Goal: Find specific page/section: Find specific page/section

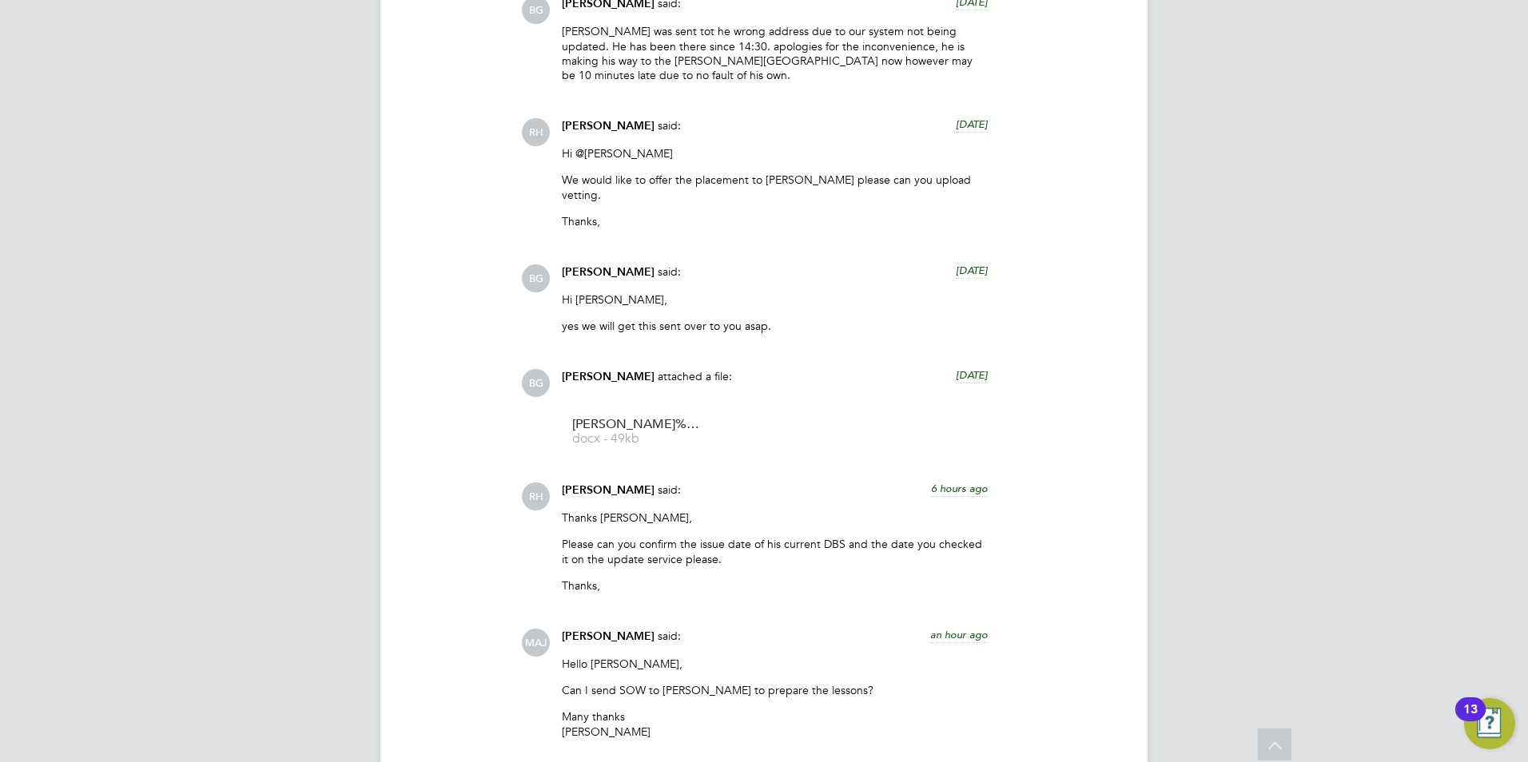
scroll to position [2397, 0]
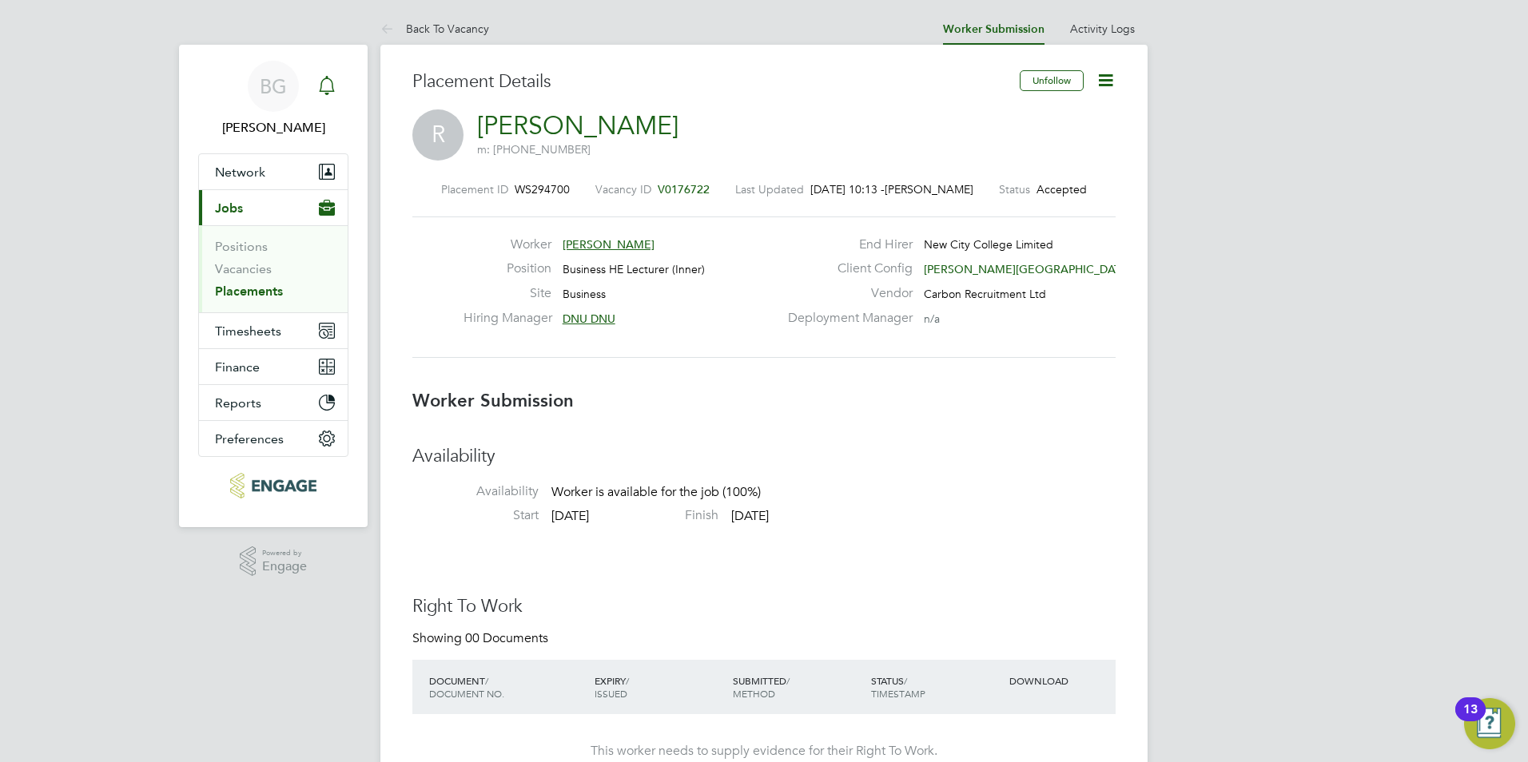
click at [326, 89] on icon "Main navigation" at bounding box center [326, 85] width 19 height 19
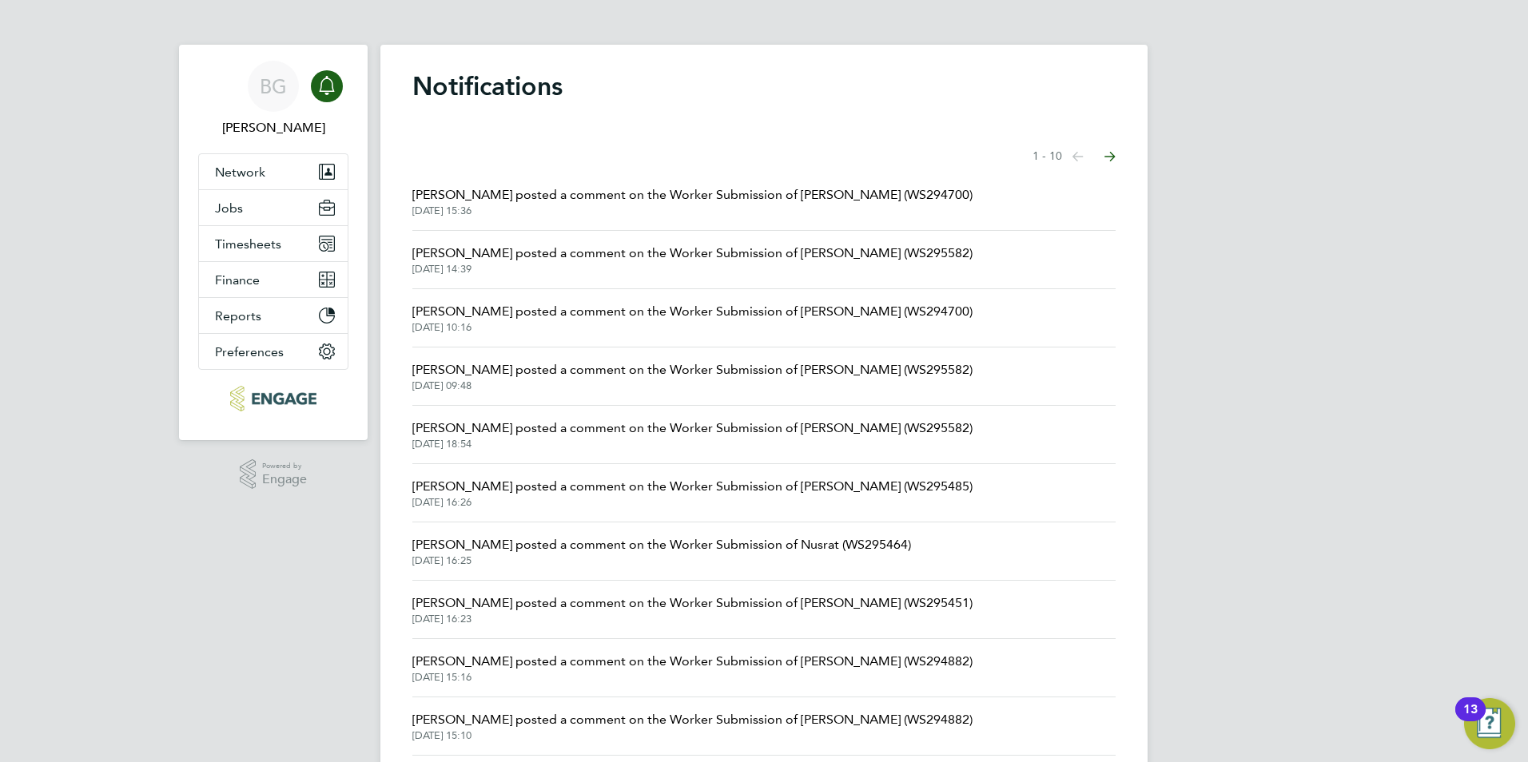
click at [686, 255] on span "[PERSON_NAME] posted a comment on the Worker Submission of [PERSON_NAME] (WS295…" at bounding box center [692, 253] width 560 height 19
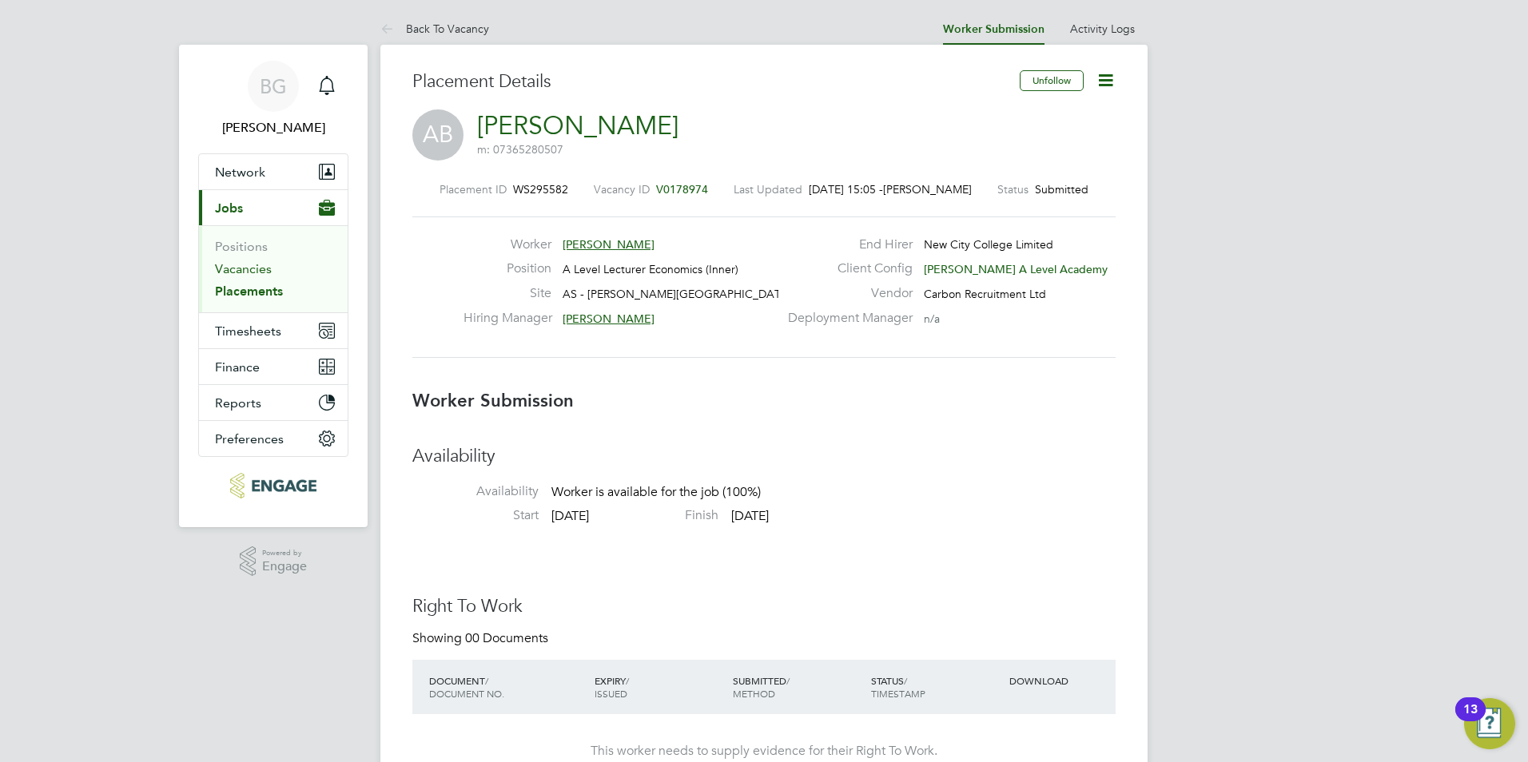
click at [260, 271] on link "Vacancies" at bounding box center [243, 268] width 57 height 15
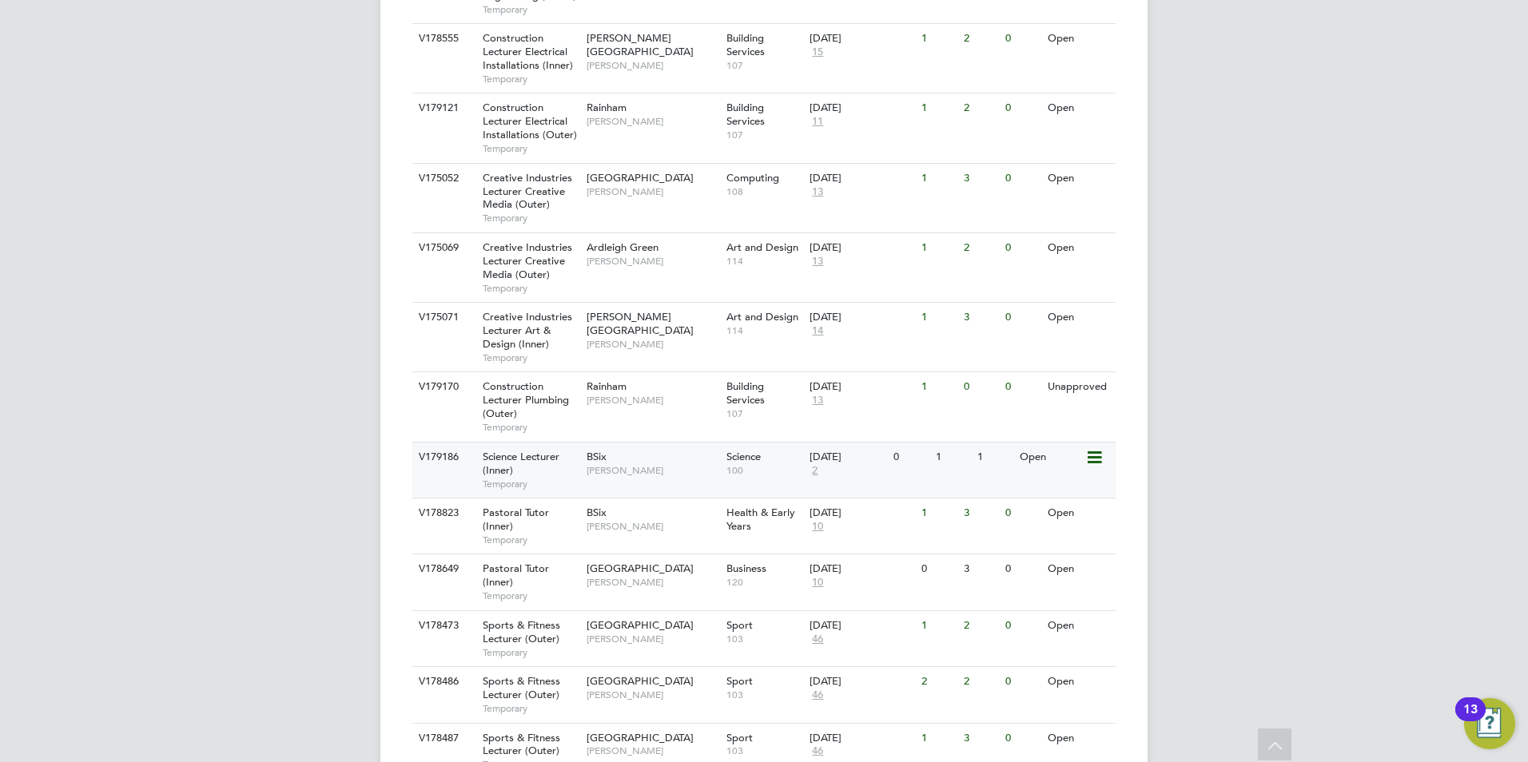
scroll to position [959, 0]
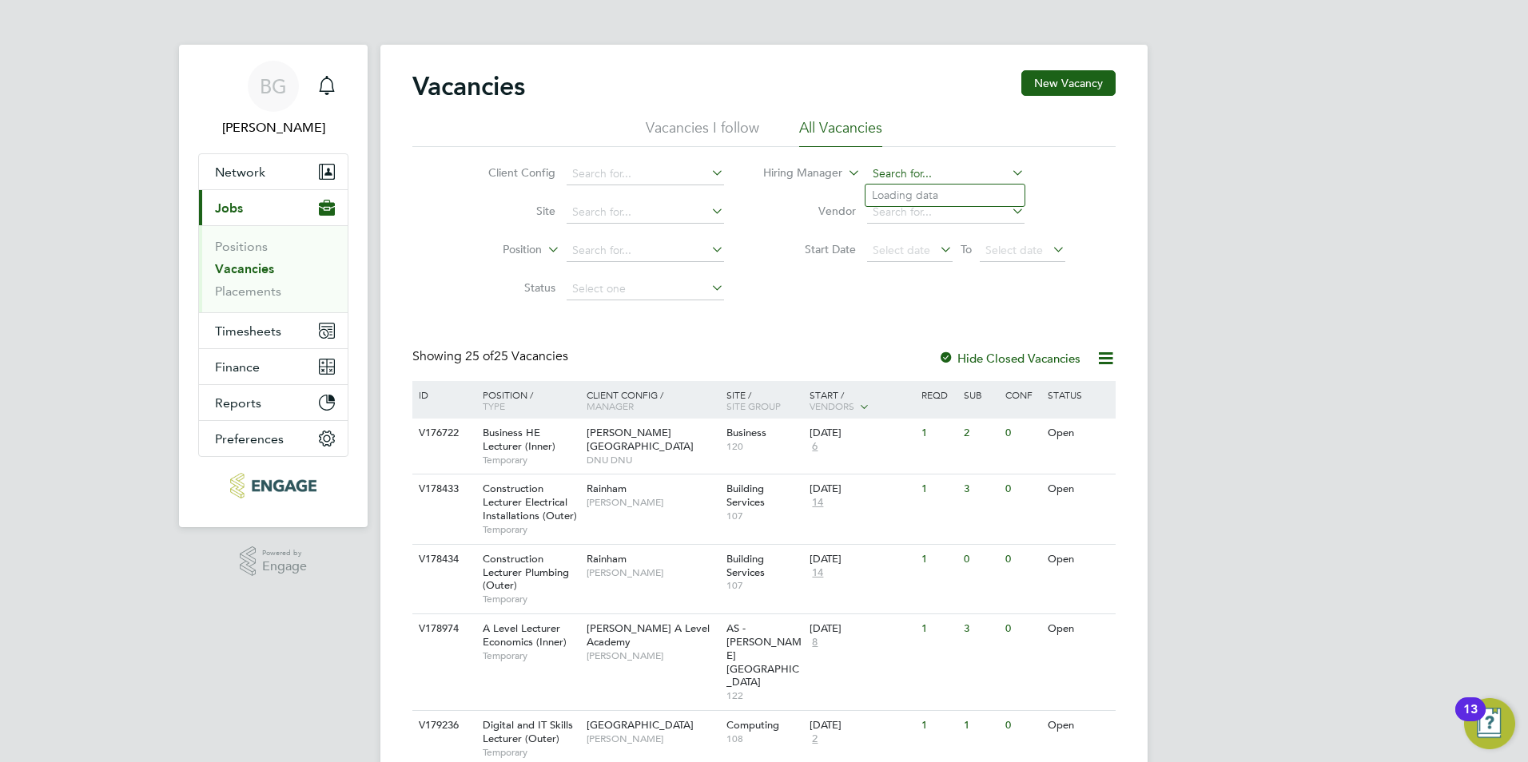
click at [898, 176] on input at bounding box center [945, 174] width 157 height 22
click at [978, 199] on li "Nazy Mobasser" at bounding box center [944, 196] width 159 height 22
type input "Nazy Mobasser"
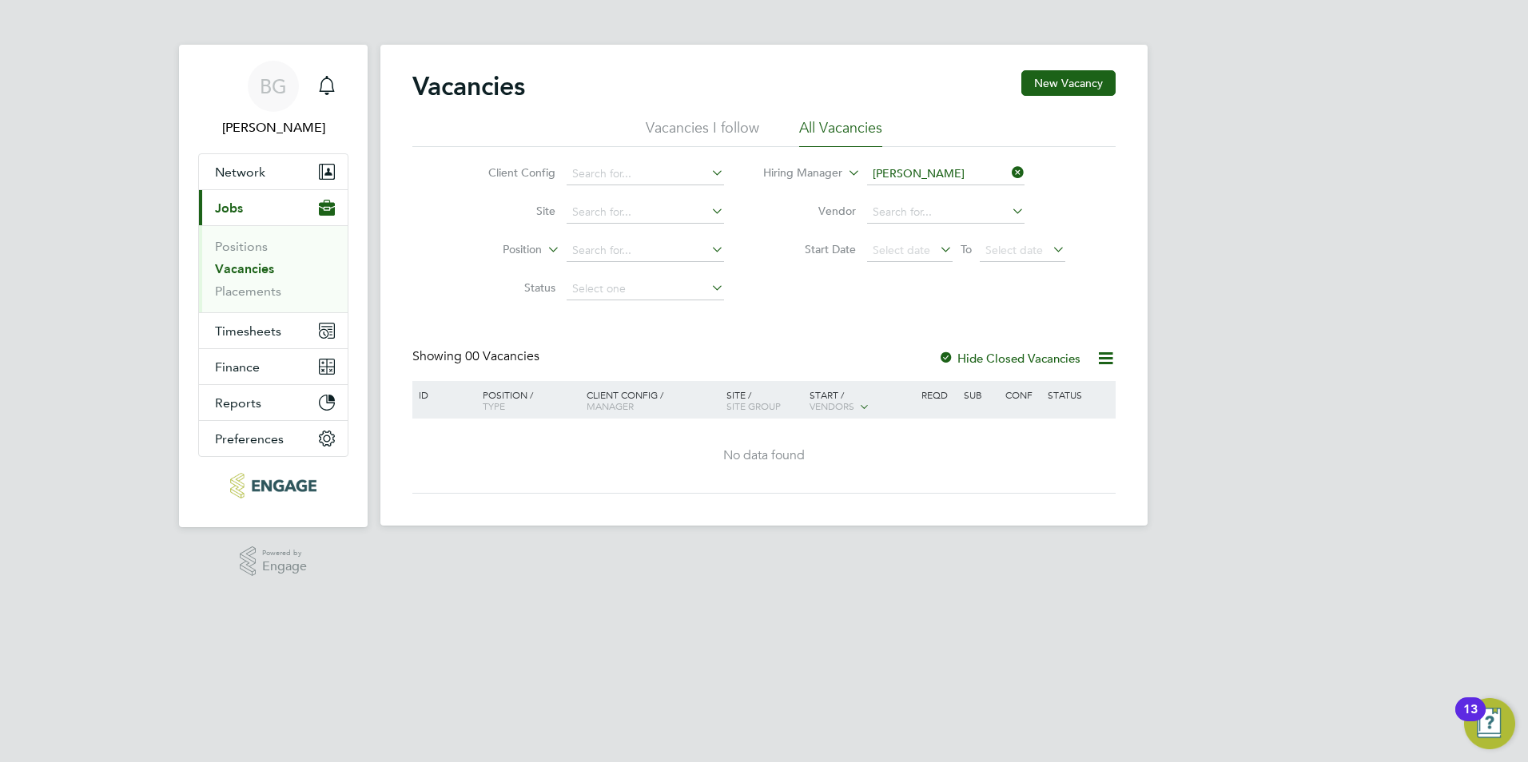
click at [1019, 163] on li "Hiring Manager Nazy Mobasser" at bounding box center [914, 174] width 341 height 38
click at [1008, 169] on icon at bounding box center [1008, 172] width 0 height 22
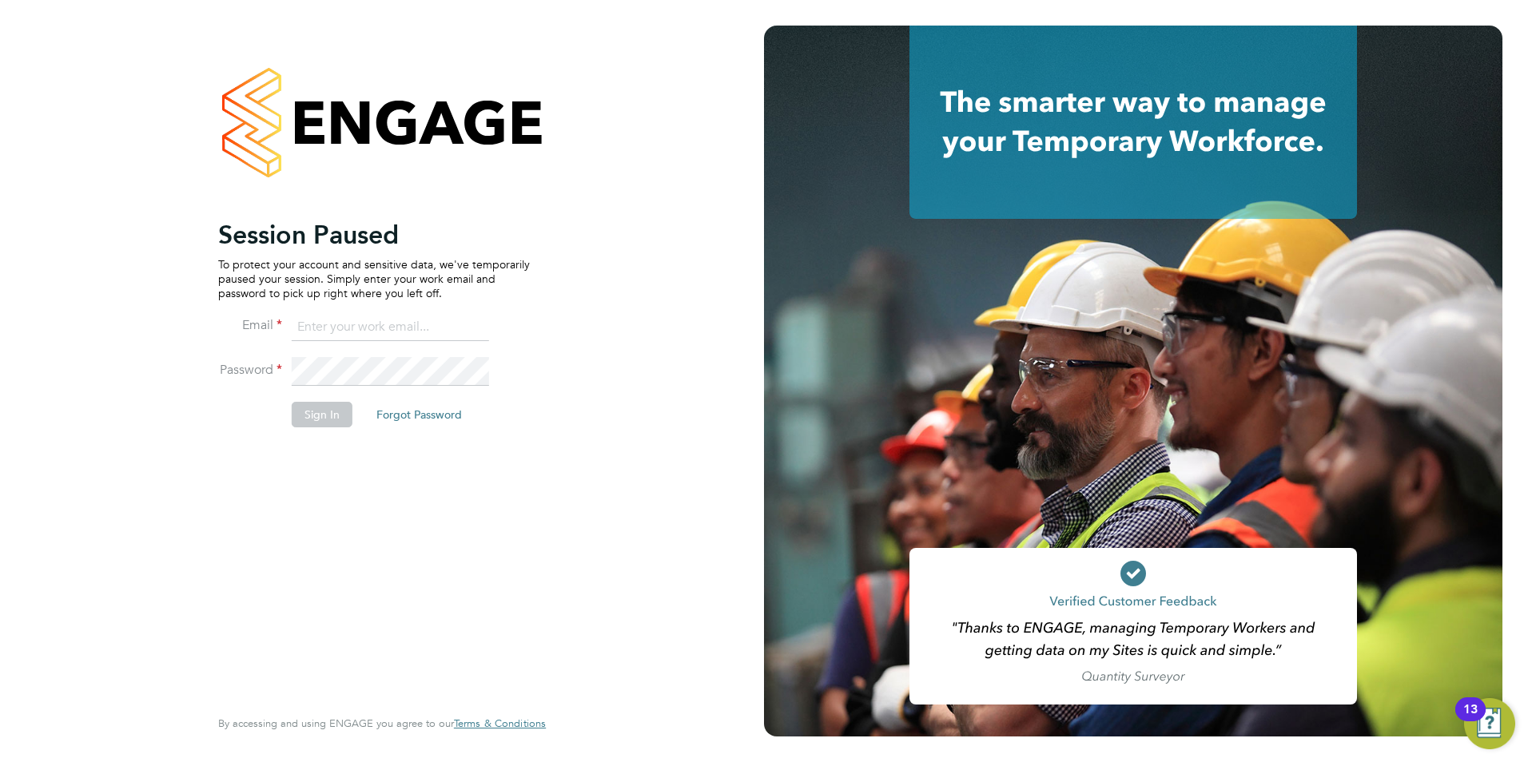
type input "[PERSON_NAME][EMAIL_ADDRESS][DOMAIN_NAME]"
click at [312, 407] on button "Sign In" at bounding box center [322, 415] width 61 height 26
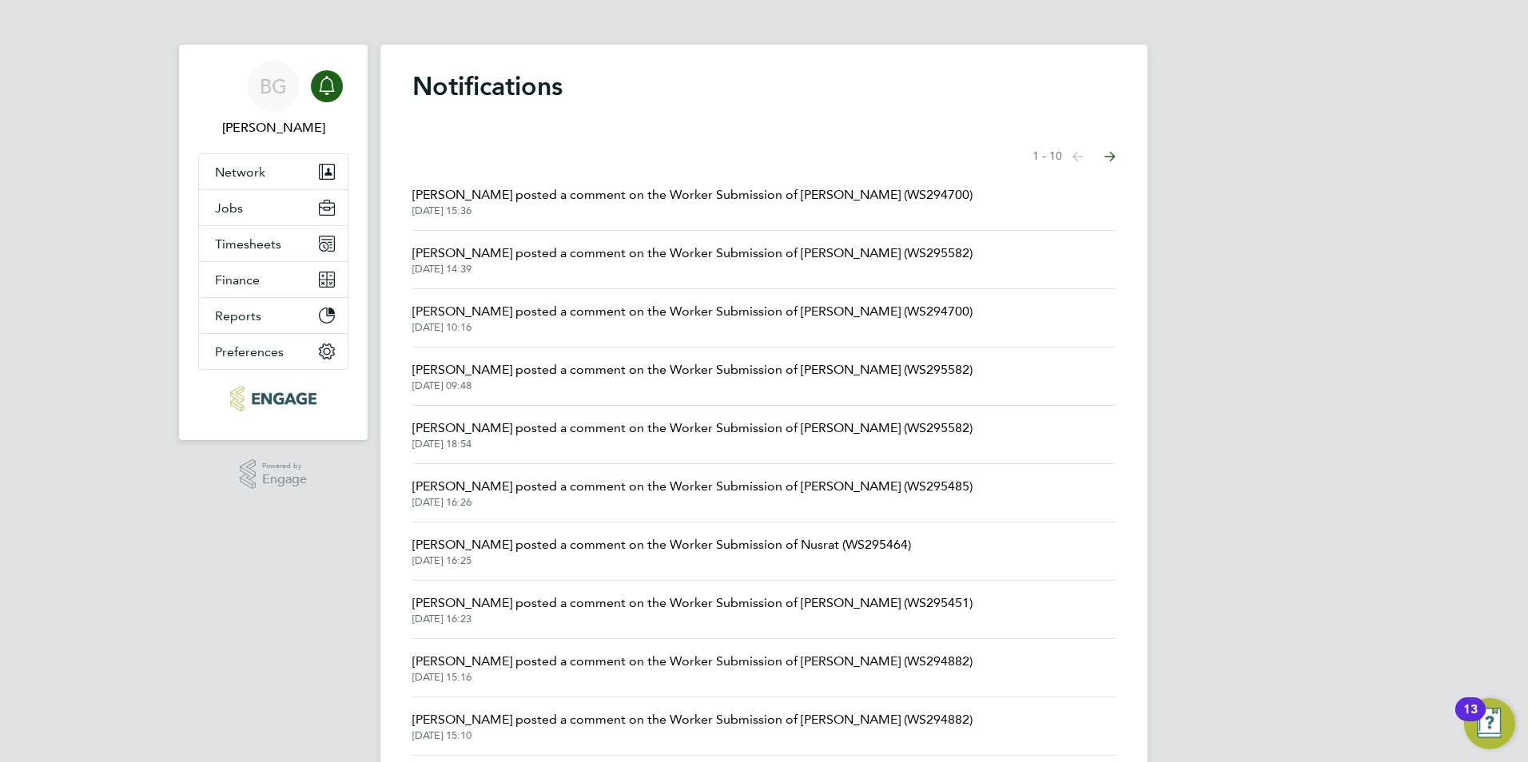
click at [332, 78] on icon "Main navigation" at bounding box center [326, 85] width 19 height 19
